Goal: Find contact information: Find contact information

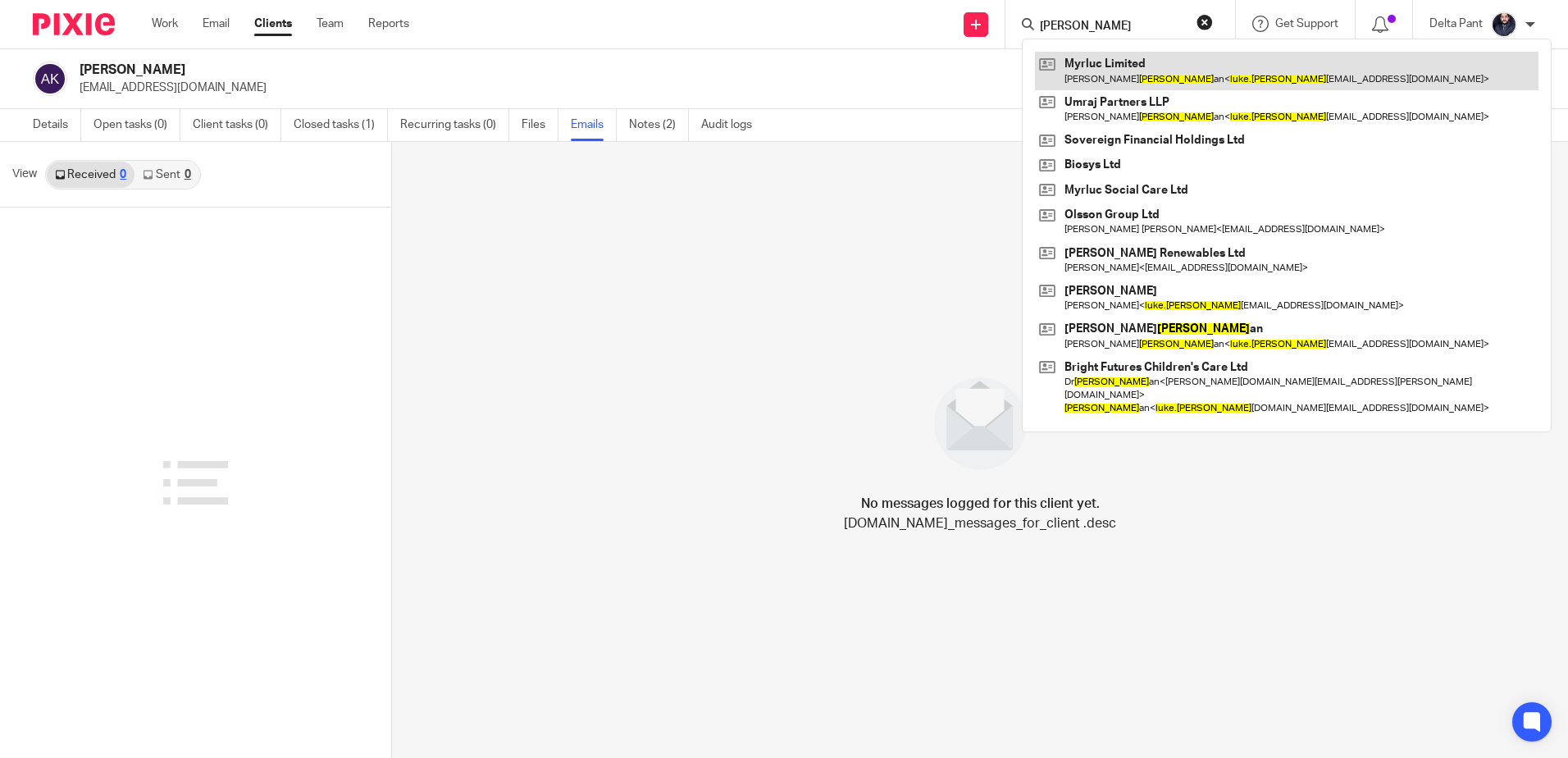
type input "[PERSON_NAME]"
click at [1138, 70] on link at bounding box center [1286, 70] width 503 height 37
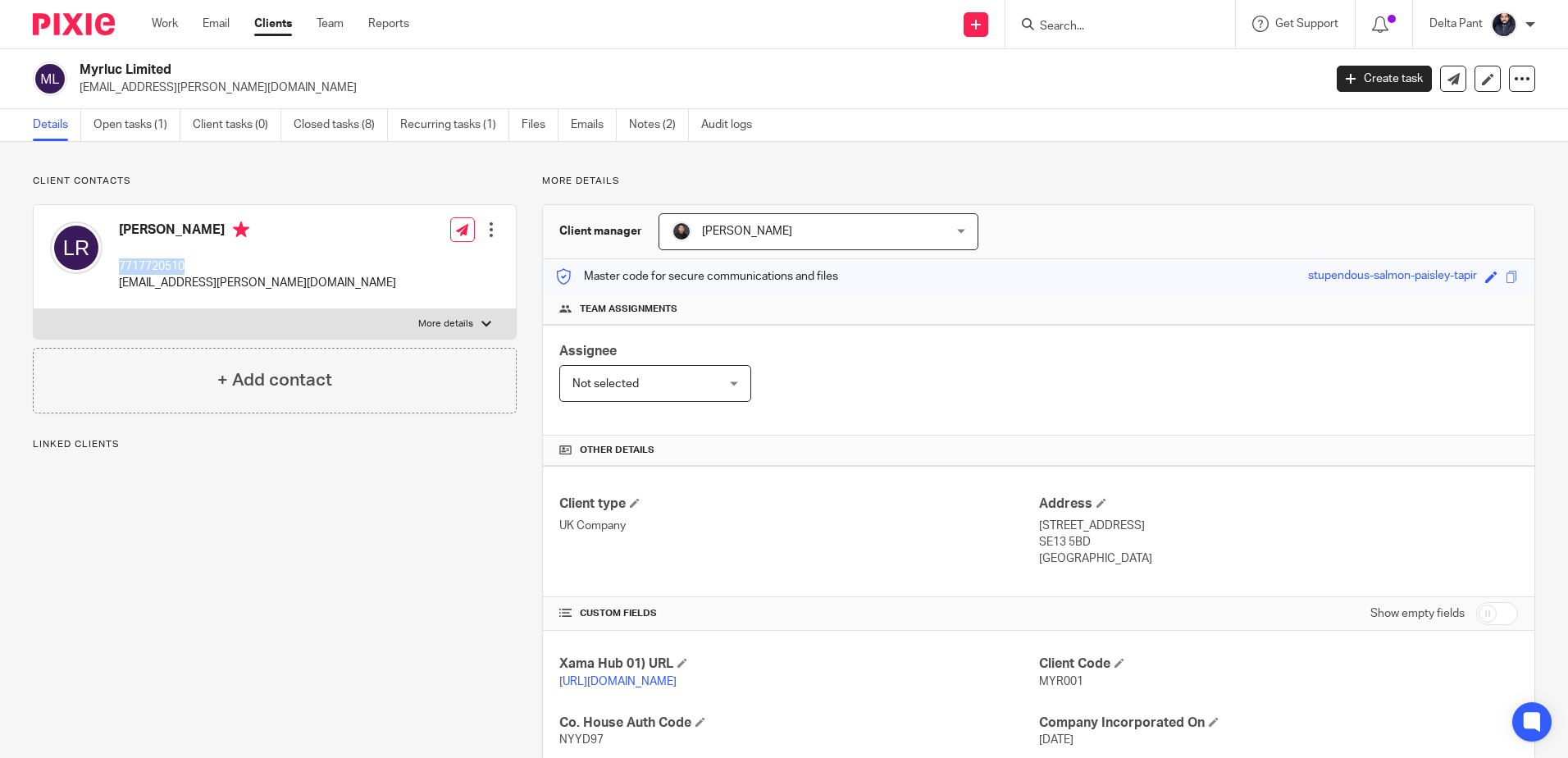
drag, startPoint x: 193, startPoint y: 266, endPoint x: 123, endPoint y: 269, distance: 70.1
click at [123, 269] on p "7717720510" at bounding box center [257, 266] width 277 height 17
drag, startPoint x: 123, startPoint y: 269, endPoint x: 291, endPoint y: 297, distance: 170.3
click at [291, 297] on div "[PERSON_NAME] 7717720510 [EMAIL_ADDRESS][PERSON_NAME][DOMAIN_NAME] Edit contact…" at bounding box center [275, 257] width 482 height 104
drag, startPoint x: 159, startPoint y: 283, endPoint x: 110, endPoint y: 283, distance: 49.0
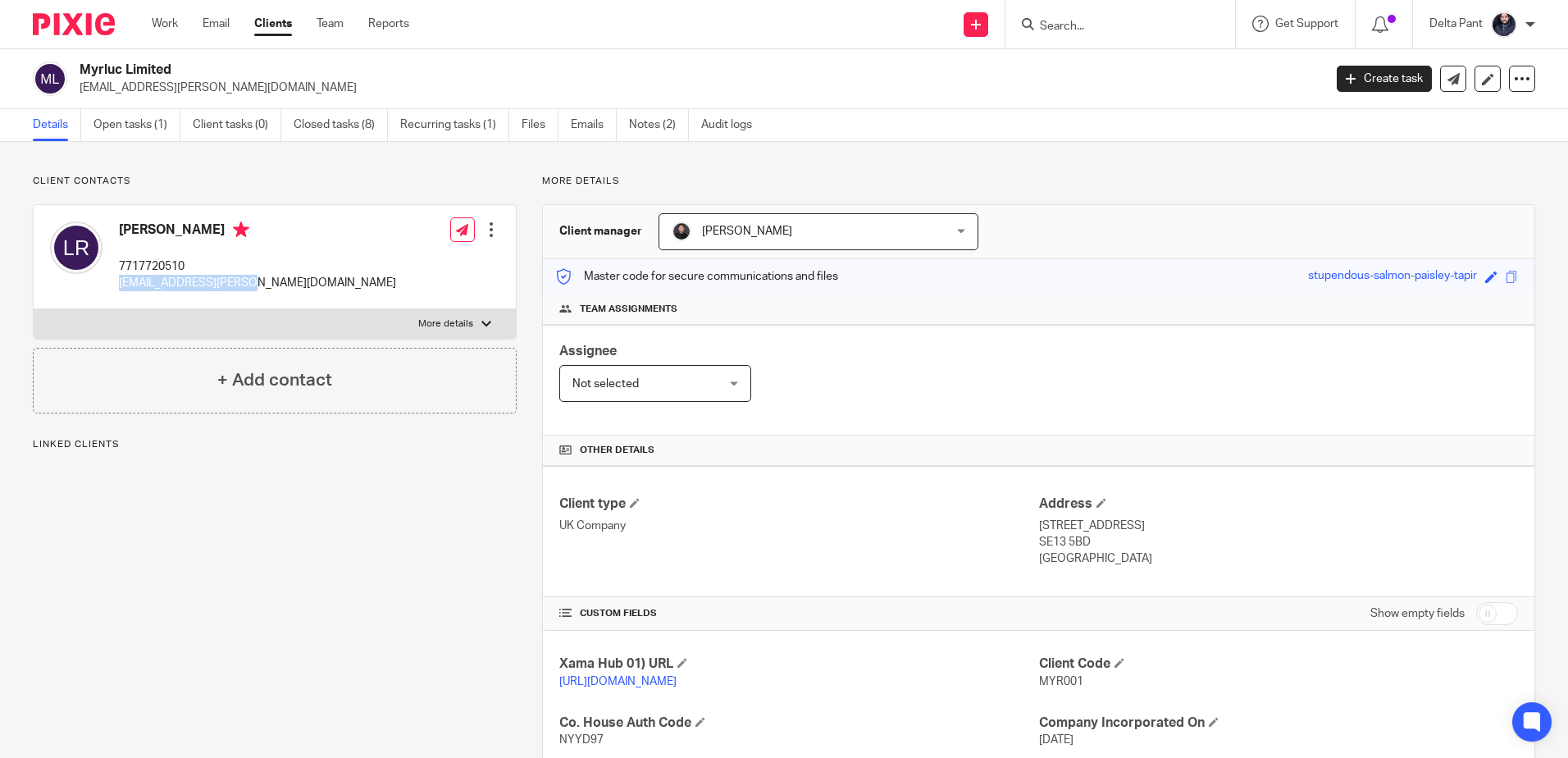
click at [110, 283] on div "[PERSON_NAME] 7717720510 [EMAIL_ADDRESS][PERSON_NAME][DOMAIN_NAME] Edit contact…" at bounding box center [275, 257] width 482 height 104
copy p "[EMAIL_ADDRESS][PERSON_NAME][DOMAIN_NAME]"
